Goal: Task Accomplishment & Management: Complete application form

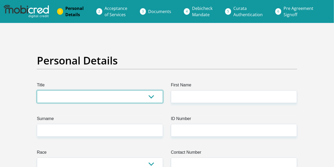
click at [46, 97] on select "Mr Ms Mrs Dr [PERSON_NAME]" at bounding box center [100, 97] width 126 height 13
select select "Mr"
click at [37, 91] on select "Mr Ms Mrs Dr [PERSON_NAME]" at bounding box center [100, 97] width 126 height 13
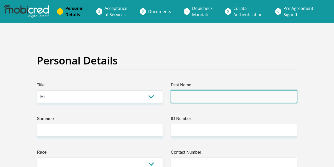
click at [183, 94] on input "First Name" at bounding box center [234, 97] width 126 height 13
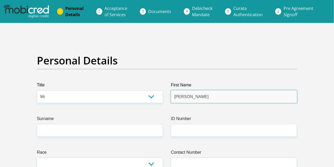
type input "[PERSON_NAME]"
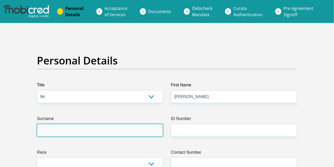
click at [48, 131] on input "Surname" at bounding box center [100, 130] width 126 height 13
type input "Nowosenetz"
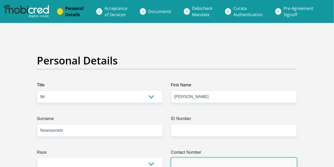
type input "0824447321"
select select "ZAF"
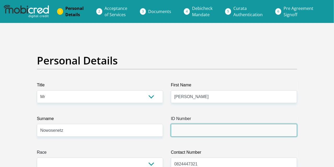
click at [186, 129] on input "ID Number" at bounding box center [234, 130] width 126 height 13
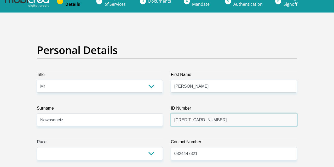
scroll to position [48, 0]
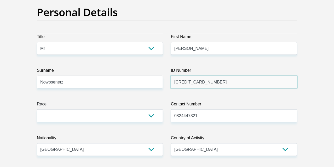
type input "[CREDIT_CARD_NUMBER]"
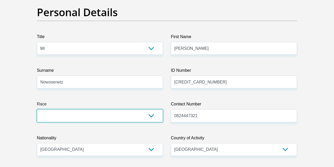
click at [148, 115] on select "Black Coloured Indian White Other" at bounding box center [100, 116] width 126 height 13
select select "4"
click at [37, 110] on select "Black Coloured Indian White Other" at bounding box center [100, 116] width 126 height 13
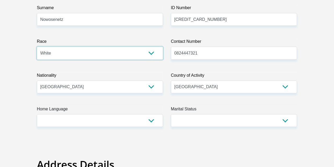
scroll to position [115, 0]
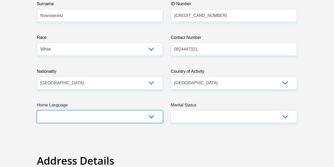
click at [150, 117] on select "Afrikaans English Sepedi South Ndebele Southern Sotho Swati Tsonga Tswana Venda…" at bounding box center [100, 117] width 126 height 13
select select "eng"
click at [37, 111] on select "Afrikaans English Sepedi South Ndebele Southern Sotho Swati Tsonga Tswana Venda…" at bounding box center [100, 117] width 126 height 13
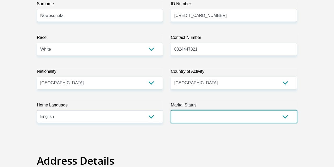
click at [284, 115] on select "Married ANC Single Divorced Widowed Married COP or Customary Law" at bounding box center [234, 117] width 126 height 13
select select "1"
click at [171, 111] on select "Married ANC Single Divorced Widowed Married COP or Customary Law" at bounding box center [234, 117] width 126 height 13
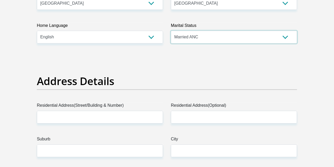
scroll to position [212, 0]
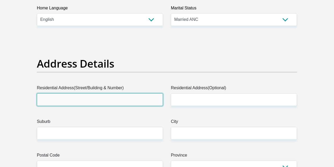
click at [55, 98] on input "Residential Address(Street/Building & Number)" at bounding box center [100, 100] width 126 height 13
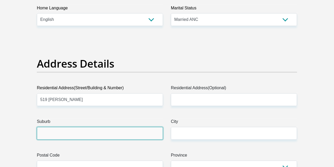
click at [49, 131] on input "Suburb" at bounding box center [100, 133] width 126 height 13
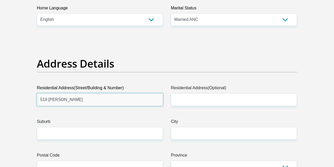
click at [65, 98] on input "519 [PERSON_NAME]" at bounding box center [100, 100] width 126 height 13
type input "[STREET_ADDRESS]"
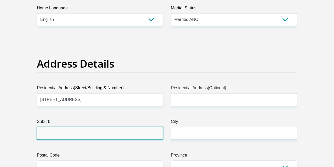
click at [50, 130] on input "Suburb" at bounding box center [100, 133] width 126 height 13
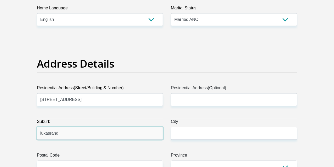
type input "lukasrand"
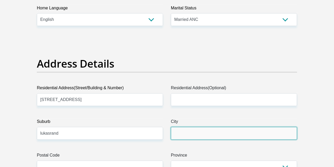
click at [196, 128] on input "City" at bounding box center [234, 133] width 126 height 13
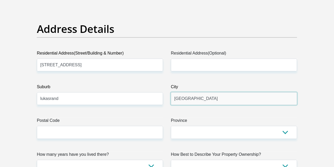
scroll to position [272, 0]
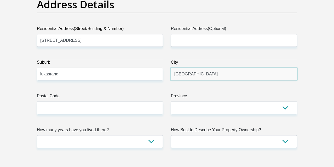
type input "[GEOGRAPHIC_DATA]"
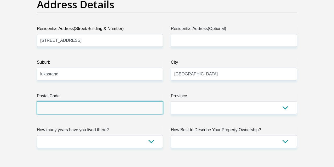
click at [47, 104] on input "Postal Code" at bounding box center [100, 108] width 126 height 13
type input "0181"
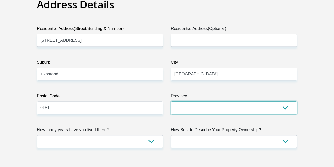
click at [229, 112] on select "Eastern Cape Free State [GEOGRAPHIC_DATA] [GEOGRAPHIC_DATA][DATE] [GEOGRAPHIC_D…" at bounding box center [234, 108] width 126 height 13
select select "Gauteng"
click at [171, 102] on select "Eastern Cape Free State [GEOGRAPHIC_DATA] [GEOGRAPHIC_DATA][DATE] [GEOGRAPHIC_D…" at bounding box center [234, 108] width 126 height 13
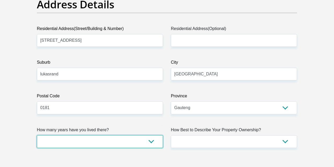
click at [149, 140] on select "less than 1 year 1-3 years 3-5 years 5+ years" at bounding box center [100, 142] width 126 height 13
select select "5"
click at [37, 136] on select "less than 1 year 1-3 years 3-5 years 5+ years" at bounding box center [100, 142] width 126 height 13
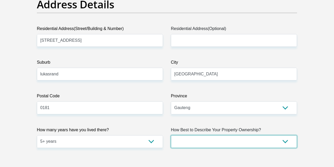
click at [286, 141] on select "Owned Rented Family Owned Company Dwelling" at bounding box center [234, 142] width 126 height 13
select select "Owned"
click at [171, 136] on select "Owned Rented Family Owned Company Dwelling" at bounding box center [234, 142] width 126 height 13
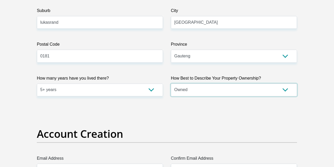
scroll to position [376, 0]
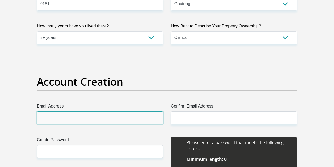
click at [49, 119] on input "Email Address" at bounding box center [100, 118] width 126 height 13
type input "[PERSON_NAME][EMAIL_ADDRESS][DOMAIN_NAME]"
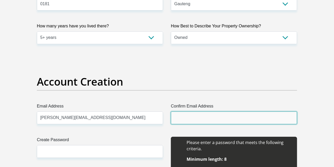
type input "[PERSON_NAME][EMAIL_ADDRESS][DOMAIN_NAME]"
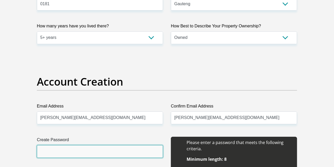
click at [52, 147] on input "Create Password" at bounding box center [100, 151] width 126 height 13
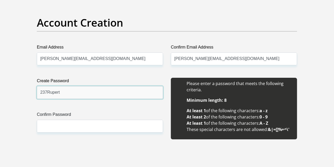
scroll to position [449, 0]
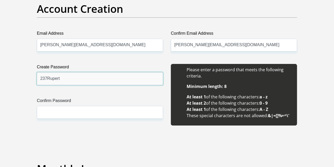
type input "237Rupert"
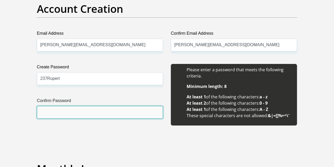
click at [53, 111] on input "Confirm Password" at bounding box center [100, 112] width 126 height 13
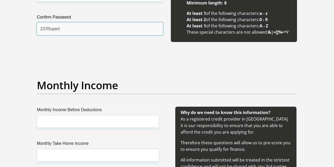
scroll to position [537, 0]
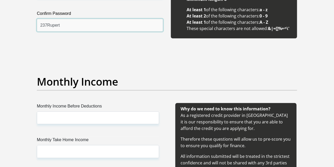
type input "237Rupert"
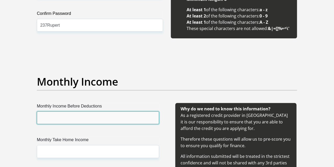
click at [51, 116] on input "Monthly Income Before Deductions" at bounding box center [98, 118] width 122 height 13
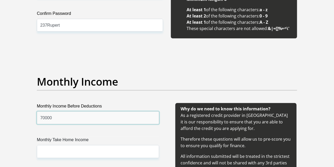
type input "70000"
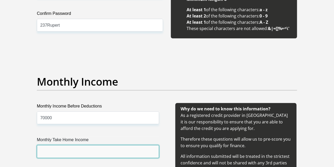
click at [46, 150] on input "Monthly Take Home Income" at bounding box center [98, 151] width 122 height 13
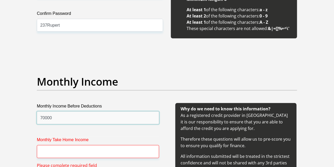
click at [54, 116] on input "70000" at bounding box center [98, 118] width 122 height 13
type input "7"
type input "70000.00"
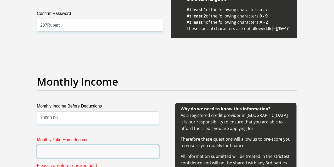
click at [46, 149] on input "Monthly Take Home Income" at bounding box center [98, 151] width 122 height 13
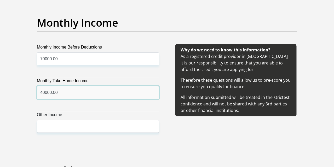
scroll to position [599, 0]
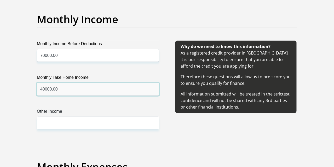
type input "40000.00"
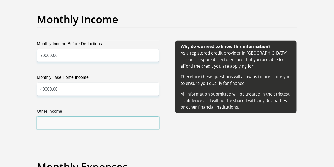
click at [44, 121] on input "Other Income" at bounding box center [98, 123] width 122 height 13
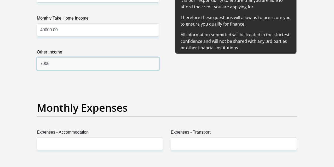
scroll to position [676, 0]
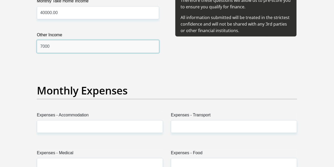
type input "7000"
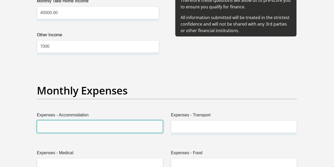
click at [45, 126] on input "Expenses - Accommodation" at bounding box center [100, 127] width 126 height 13
type input "00"
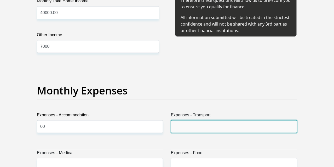
click at [182, 126] on input "Expenses - Transport" at bounding box center [234, 127] width 126 height 13
type input "00"
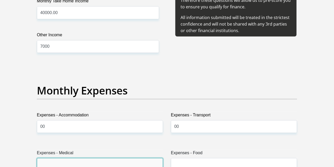
click at [46, 163] on input "Expenses - Medical" at bounding box center [100, 165] width 126 height 13
type input "6000"
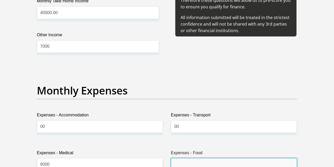
click at [185, 162] on input "Expenses - Food" at bounding box center [234, 165] width 126 height 13
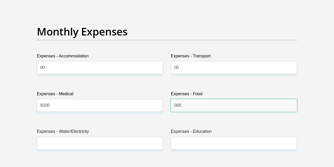
scroll to position [752, 0]
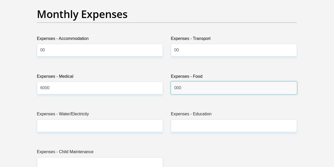
type input "000"
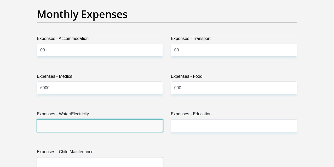
click at [47, 123] on input "Expenses - Water/Electricity" at bounding box center [100, 126] width 126 height 13
type input "000"
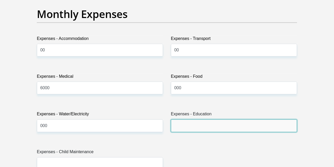
click at [185, 124] on input "Expenses - Education" at bounding box center [234, 126] width 126 height 13
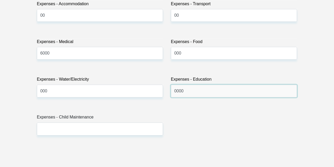
scroll to position [808, 0]
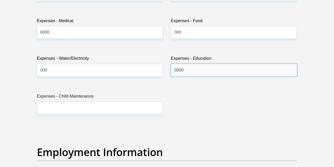
type input "0000"
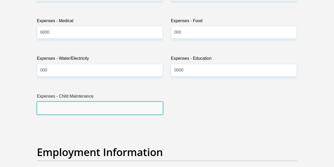
click at [50, 107] on input "Expenses - Child Maintenance" at bounding box center [100, 108] width 126 height 13
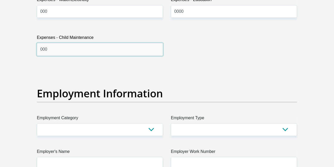
scroll to position [874, 0]
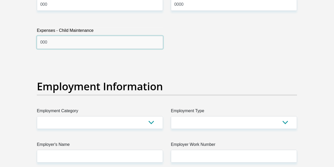
type input "000"
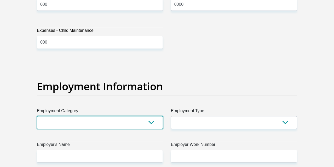
click at [154, 122] on select "AGRICULTURE ALCOHOL & TOBACCO CONSTRUCTION MATERIALS METALLURGY EQUIPMENT FOR R…" at bounding box center [100, 122] width 126 height 13
select select "14"
click at [37, 116] on select "AGRICULTURE ALCOHOL & TOBACCO CONSTRUCTION MATERIALS METALLURGY EQUIPMENT FOR R…" at bounding box center [100, 122] width 126 height 13
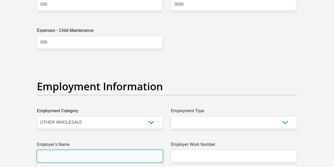
click at [54, 154] on input "Employer's Name" at bounding box center [100, 156] width 126 height 13
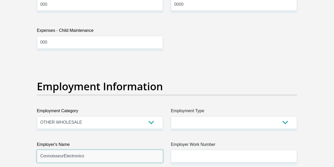
type input "ConnoisseurElectronics"
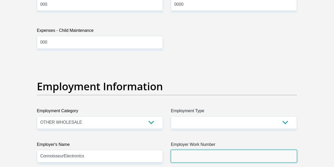
click at [196, 154] on input "Employer Work Number" at bounding box center [234, 156] width 126 height 13
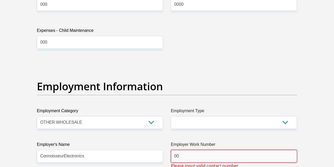
type input "0"
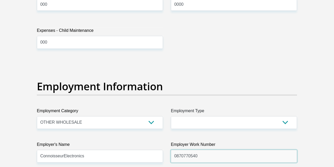
type input "0870770540"
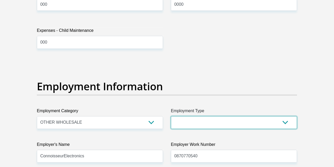
click at [287, 123] on select "College/Lecturer Craft Seller Creative Driver Executive Farmer Forces - Non Com…" at bounding box center [234, 122] width 126 height 13
select select "Sales"
click at [171, 116] on select "College/Lecturer Craft Seller Creative Driver Executive Farmer Forces - Non Com…" at bounding box center [234, 122] width 126 height 13
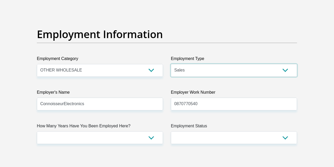
scroll to position [947, 0]
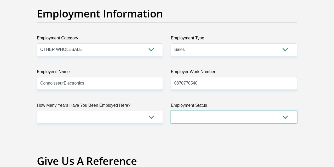
click at [177, 117] on select "Permanent/Full-time Part-time/Casual [DEMOGRAPHIC_DATA] Worker Self-Employed Ho…" at bounding box center [234, 117] width 126 height 13
select select "1"
click at [171, 111] on select "Permanent/Full-time Part-time/Casual [DEMOGRAPHIC_DATA] Worker Self-Employed Ho…" at bounding box center [234, 117] width 126 height 13
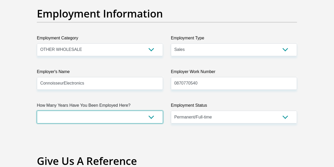
click at [151, 116] on select "less than 1 year 1-3 years 3-5 years 5+ years" at bounding box center [100, 117] width 126 height 13
select select "60"
click at [37, 111] on select "less than 1 year 1-3 years 3-5 years 5+ years" at bounding box center [100, 117] width 126 height 13
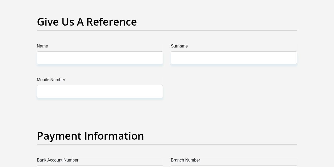
scroll to position [1066, 0]
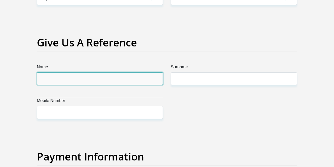
click at [43, 76] on input "Name" at bounding box center [100, 78] width 126 height 13
type input "[PERSON_NAME]"
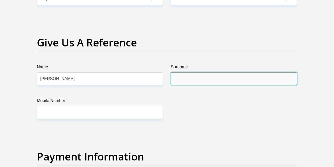
click at [175, 79] on input "Surname" at bounding box center [234, 78] width 126 height 13
type input "n"
type input "Nowosenetz"
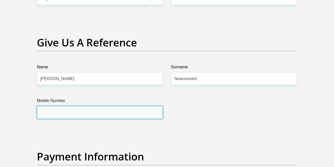
click at [47, 112] on input "Mobile Number" at bounding box center [100, 112] width 126 height 13
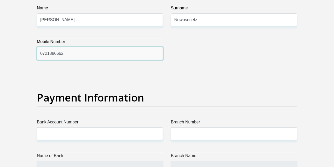
scroll to position [1136, 0]
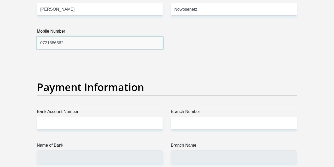
type input "0721886662"
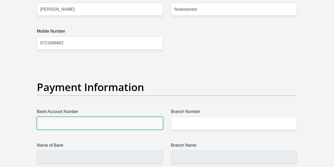
click at [46, 121] on input "Bank Account Number" at bounding box center [100, 123] width 126 height 13
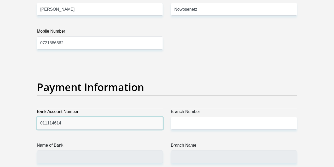
type input "011114614"
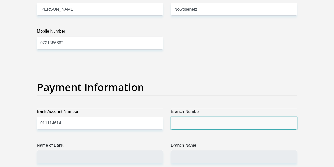
click at [185, 123] on input "Branch Number" at bounding box center [234, 123] width 126 height 13
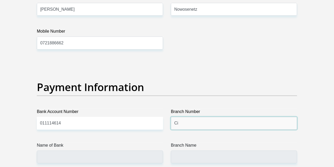
type input "C"
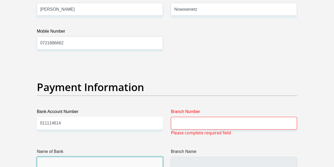
click at [48, 160] on input "Name of Bank" at bounding box center [100, 163] width 126 height 13
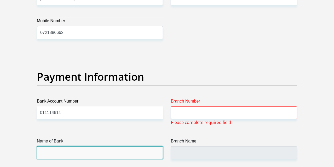
scroll to position [1153, 0]
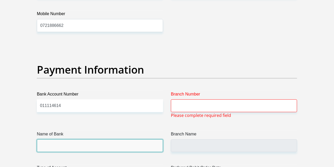
click at [44, 145] on input "Name of Bank" at bounding box center [100, 146] width 126 height 13
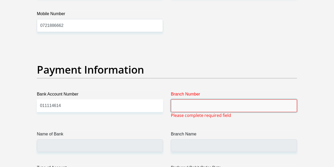
click at [178, 100] on input "Branch Number" at bounding box center [234, 106] width 126 height 13
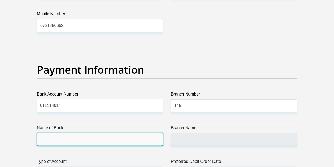
click at [57, 140] on input "Name of Bank" at bounding box center [100, 139] width 126 height 13
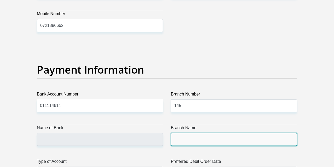
click at [184, 140] on input "Branch Name" at bounding box center [234, 139] width 126 height 13
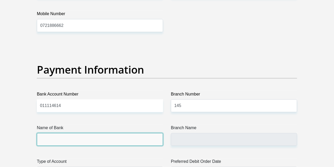
click at [54, 140] on input "Name of Bank" at bounding box center [100, 139] width 126 height 13
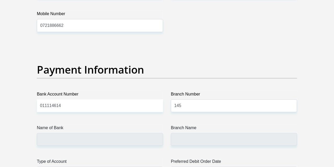
drag, startPoint x: 51, startPoint y: 139, endPoint x: 9, endPoint y: 125, distance: 44.4
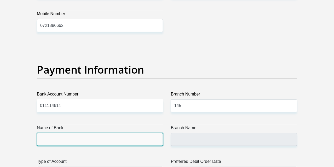
click at [45, 139] on input "Name of Bank" at bounding box center [100, 139] width 126 height 13
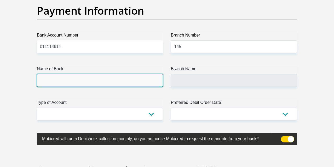
scroll to position [1216, 0]
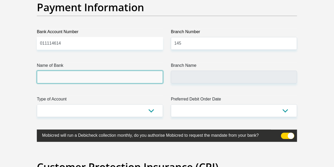
click at [50, 73] on input "Name of Bank" at bounding box center [100, 77] width 126 height 13
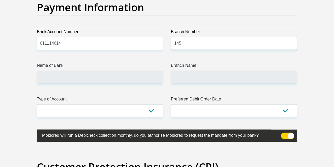
click at [287, 135] on span at bounding box center [287, 136] width 13 height 6
click at [284, 134] on input "checkbox" at bounding box center [284, 134] width 0 height 0
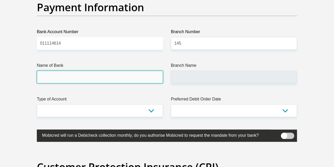
click at [46, 73] on input "Name of Bank" at bounding box center [100, 77] width 126 height 13
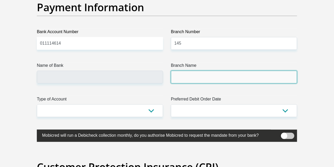
click at [184, 75] on input "Branch Name" at bounding box center [234, 77] width 126 height 13
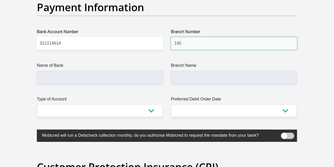
click at [185, 42] on input "145" at bounding box center [234, 43] width 126 height 13
type input "14500"
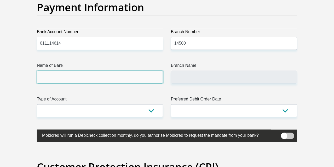
click at [46, 76] on input "Name of Bank" at bounding box center [100, 77] width 126 height 13
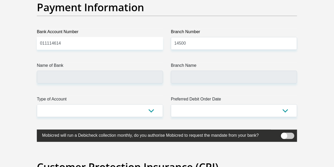
click at [284, 134] on span at bounding box center [287, 136] width 13 height 6
click at [284, 134] on input "checkbox" at bounding box center [284, 134] width 0 height 0
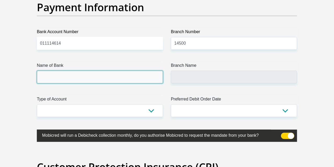
click at [59, 77] on input "Name of Bank" at bounding box center [100, 77] width 126 height 13
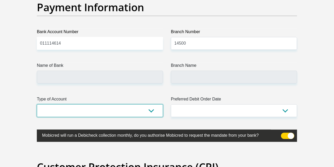
click at [151, 110] on select "Cheque Savings" at bounding box center [100, 111] width 126 height 13
select select "CUR"
click at [37, 105] on select "Cheque Savings" at bounding box center [100, 111] width 126 height 13
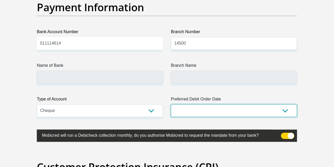
click at [287, 109] on select "1st 2nd 3rd 4th 5th 7th 18th 19th 20th 21st 22nd 23rd 24th 25th 26th 27th 28th …" at bounding box center [234, 111] width 126 height 13
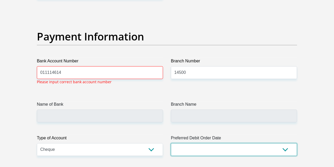
scroll to position [1186, 0]
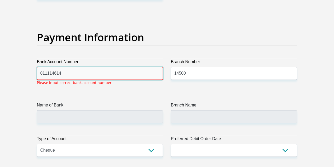
click at [67, 71] on input "011114614" at bounding box center [100, 73] width 126 height 13
type input "0"
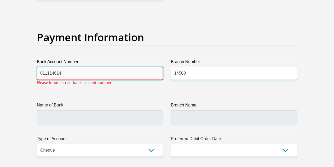
click at [62, 70] on input "011114614" at bounding box center [100, 73] width 126 height 13
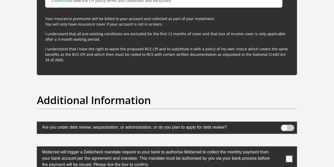
scroll to position [1580, 0]
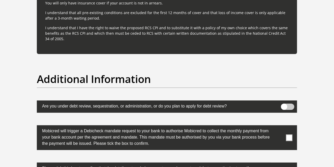
click at [286, 104] on span at bounding box center [287, 107] width 13 height 6
click at [284, 105] on input "checkbox" at bounding box center [284, 105] width 0 height 0
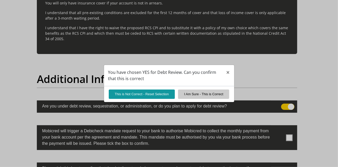
click at [292, 104] on div "You have chosen YES for Debt Review. Can you confirm that this is correct × Thi…" at bounding box center [169, 83] width 338 height 167
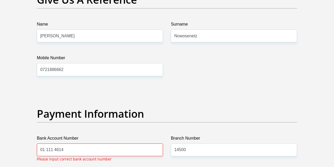
scroll to position [1133, 0]
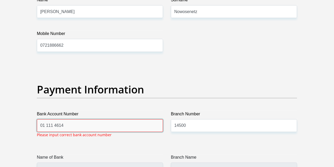
click at [68, 125] on input "01 111 4614" at bounding box center [100, 126] width 126 height 13
type input "0"
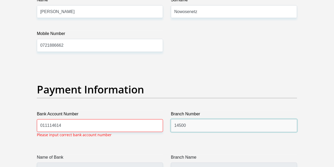
click at [189, 125] on input "14500" at bounding box center [234, 126] width 126 height 13
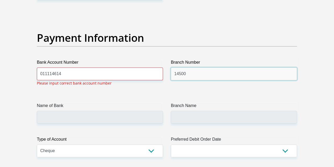
scroll to position [1186, 0]
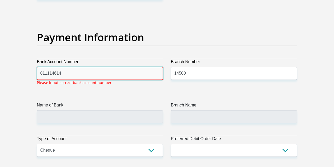
click at [74, 73] on input "011114614" at bounding box center [100, 73] width 126 height 13
type input "0"
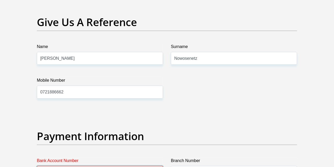
scroll to position [1097, 0]
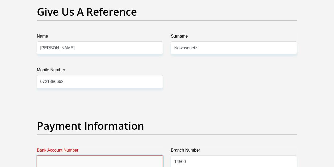
click at [41, 161] on input "Bank Account Number" at bounding box center [100, 162] width 126 height 13
click at [52, 160] on input "Bank Account Number" at bounding box center [100, 162] width 126 height 13
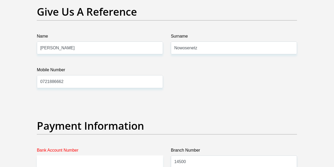
drag, startPoint x: 52, startPoint y: 160, endPoint x: 165, endPoint y: 148, distance: 113.6
click at [165, 148] on div "Bank Account Number Please complete required field" at bounding box center [100, 161] width 134 height 27
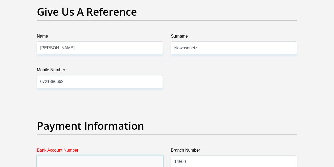
click at [49, 163] on input "Bank Account Number" at bounding box center [100, 162] width 126 height 13
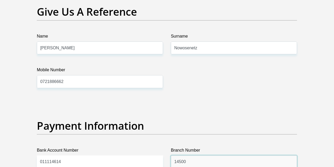
click at [202, 158] on input "14500" at bounding box center [234, 162] width 126 height 13
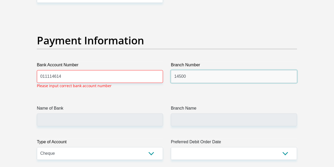
scroll to position [1186, 0]
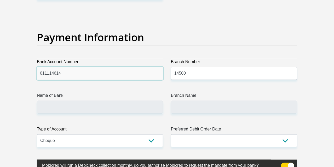
click at [64, 71] on input "011114614" at bounding box center [100, 73] width 126 height 13
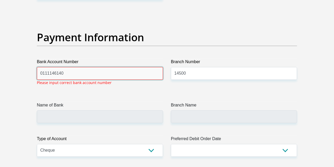
click at [64, 71] on input "0111146140" at bounding box center [100, 73] width 126 height 13
type input "0"
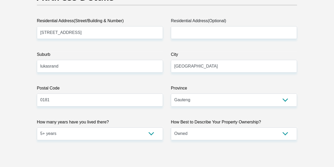
scroll to position [269, 0]
